Goal: Task Accomplishment & Management: Manage account settings

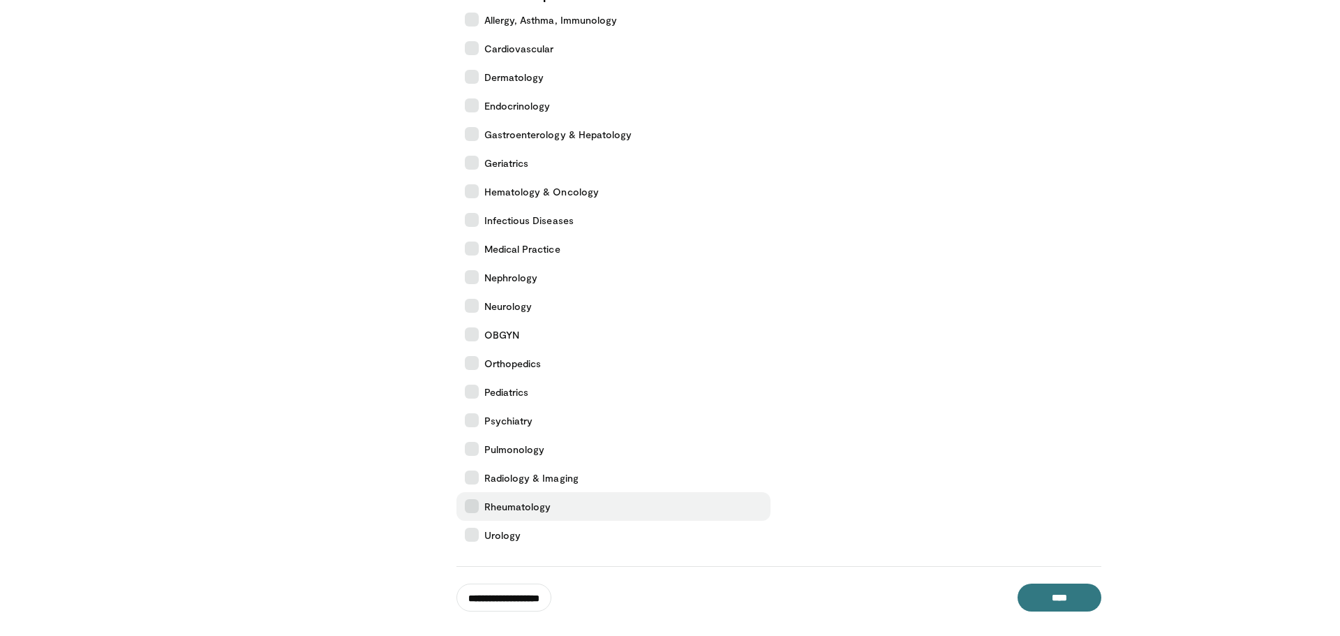
scroll to position [461, 0]
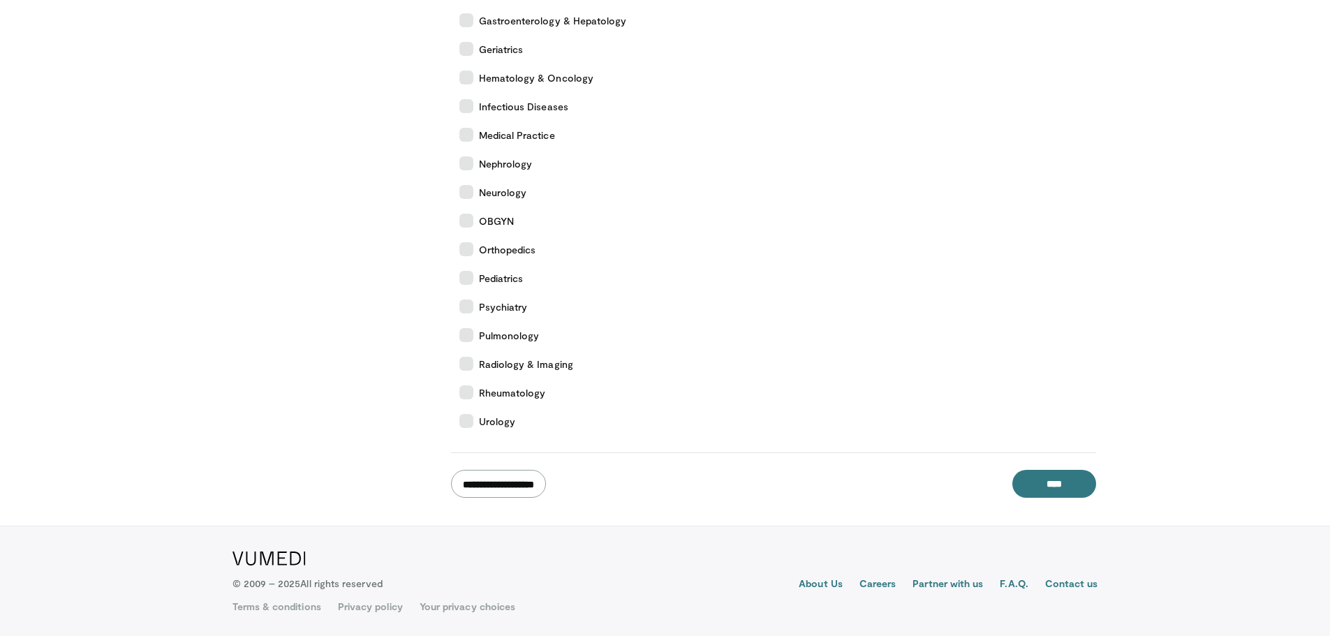
click at [508, 489] on input "**********" at bounding box center [498, 484] width 95 height 28
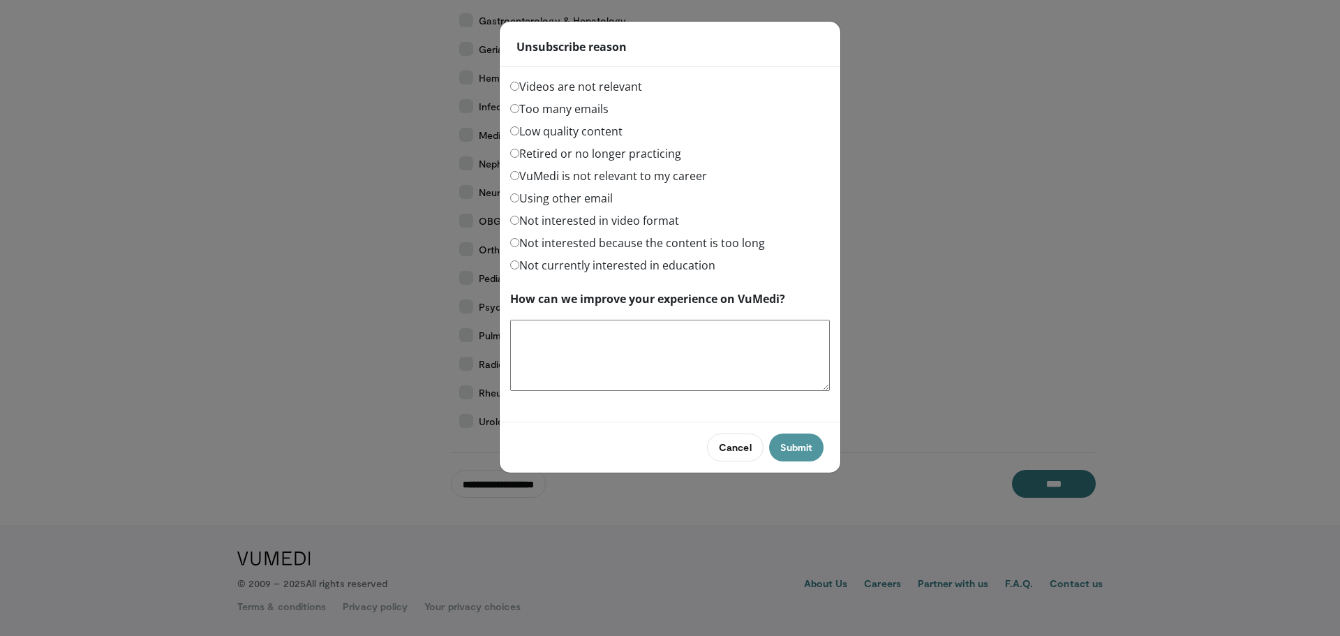
click at [802, 445] on button "Submit" at bounding box center [796, 448] width 54 height 28
